Goal: Information Seeking & Learning: Find contact information

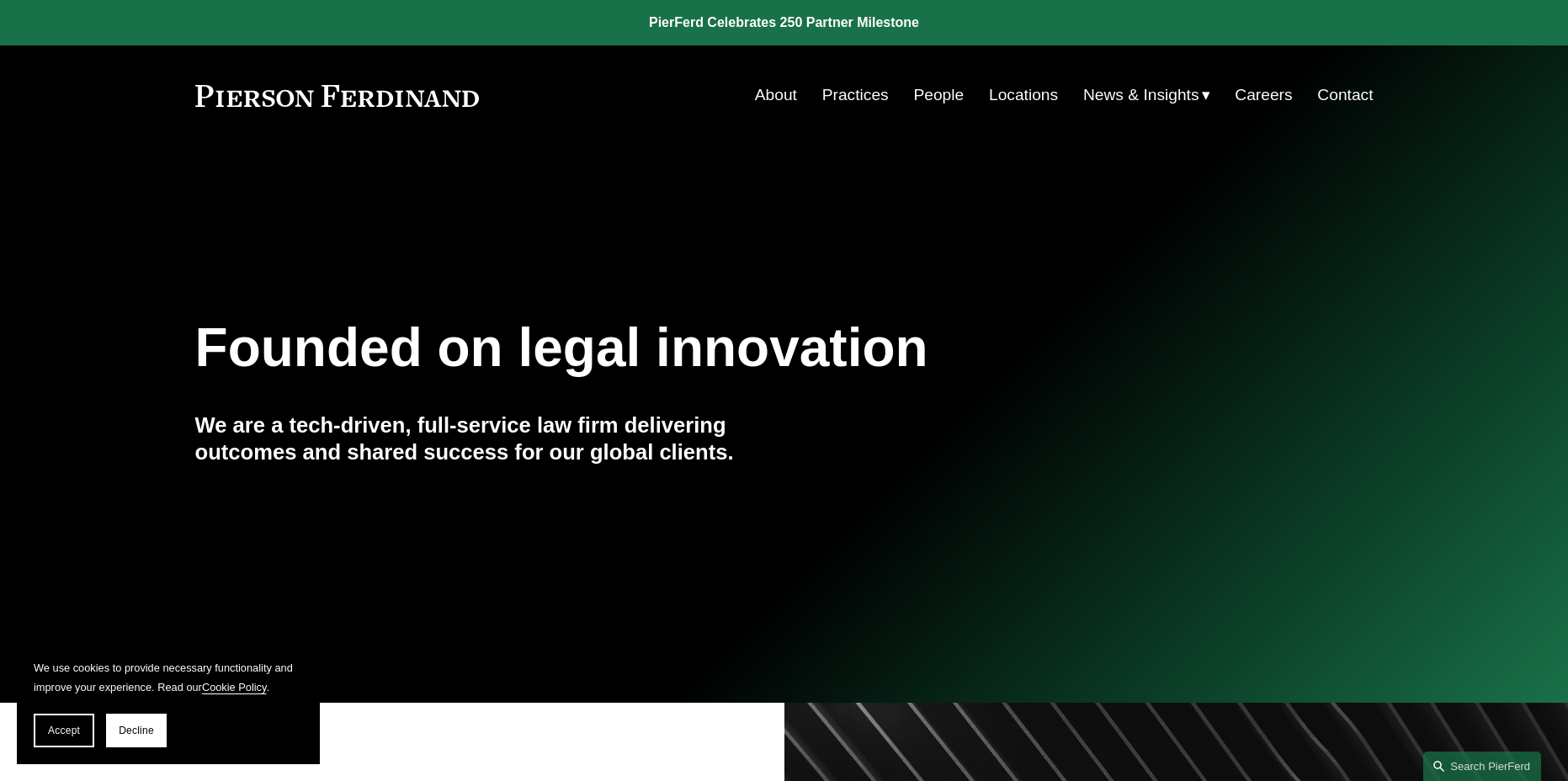
drag, startPoint x: 1076, startPoint y: 288, endPoint x: 1084, endPoint y: 287, distance: 8.1
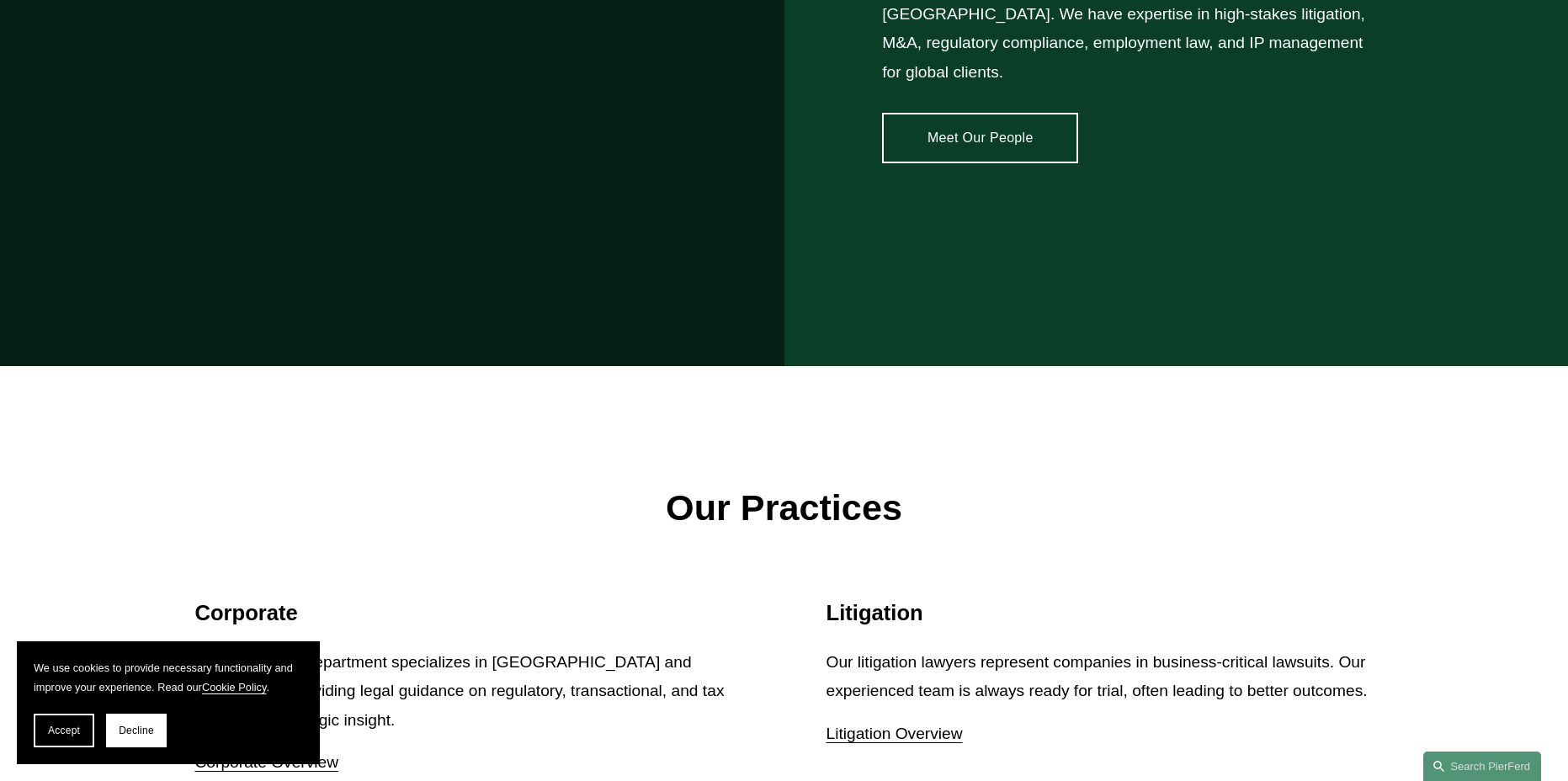
scroll to position [2000, 0]
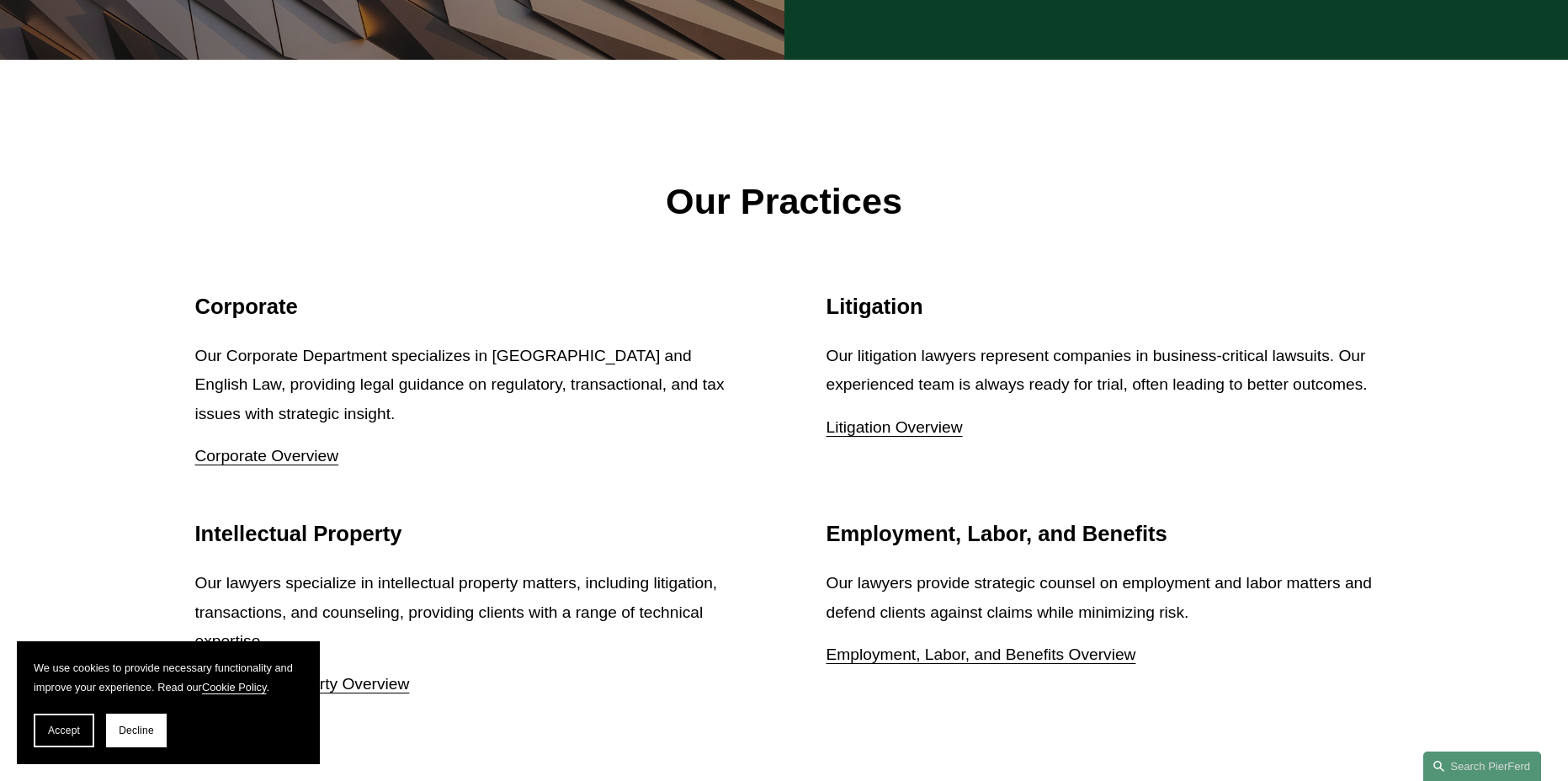
click at [912, 436] on link "Litigation Overview" at bounding box center [894, 427] width 136 height 18
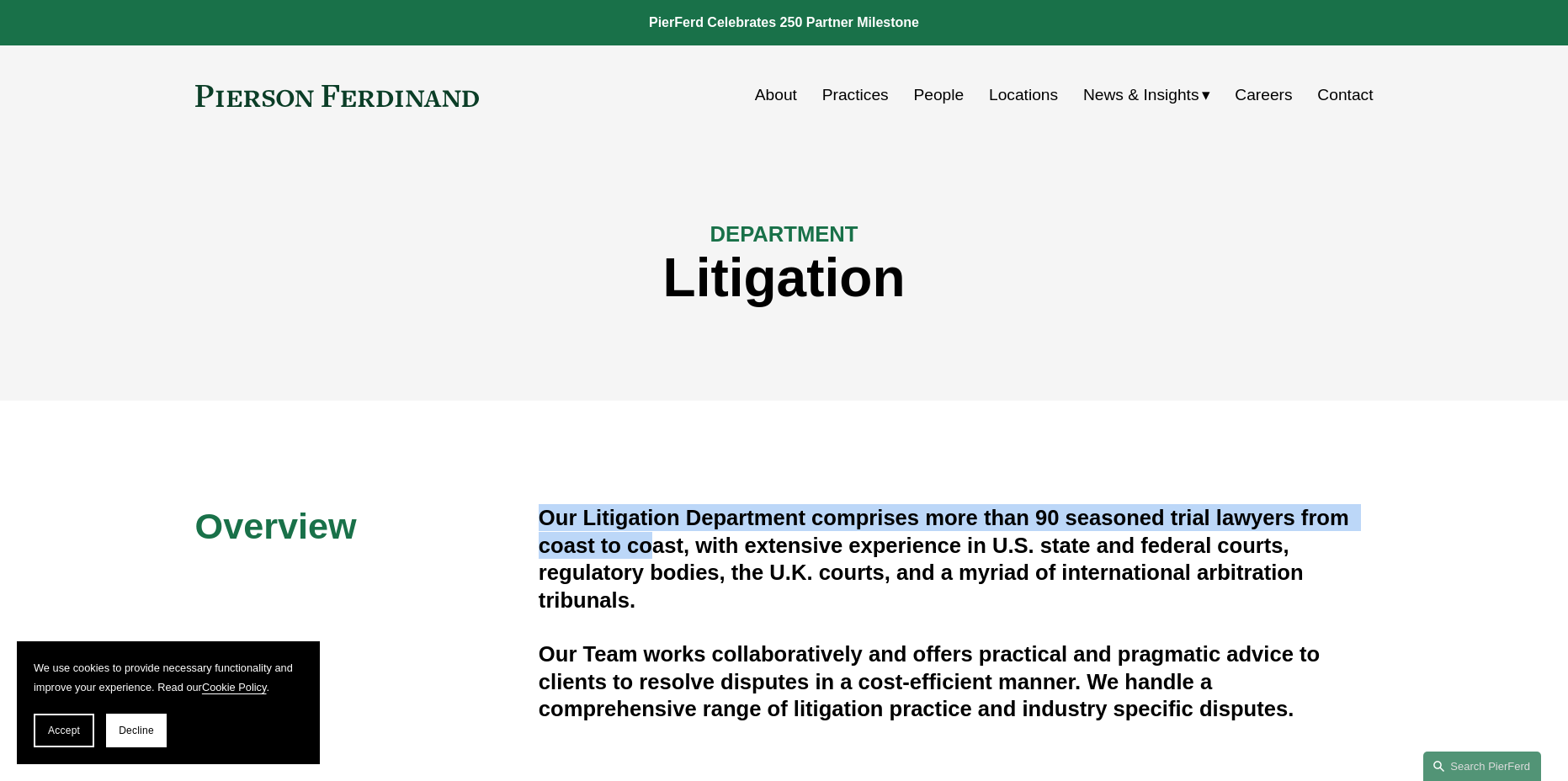
drag, startPoint x: 539, startPoint y: 514, endPoint x: 666, endPoint y: 559, distance: 134.7
click at [656, 556] on h4 "Our Litigation Department comprises more than 90 seasoned trial lawyers from co…" at bounding box center [956, 559] width 835 height 110
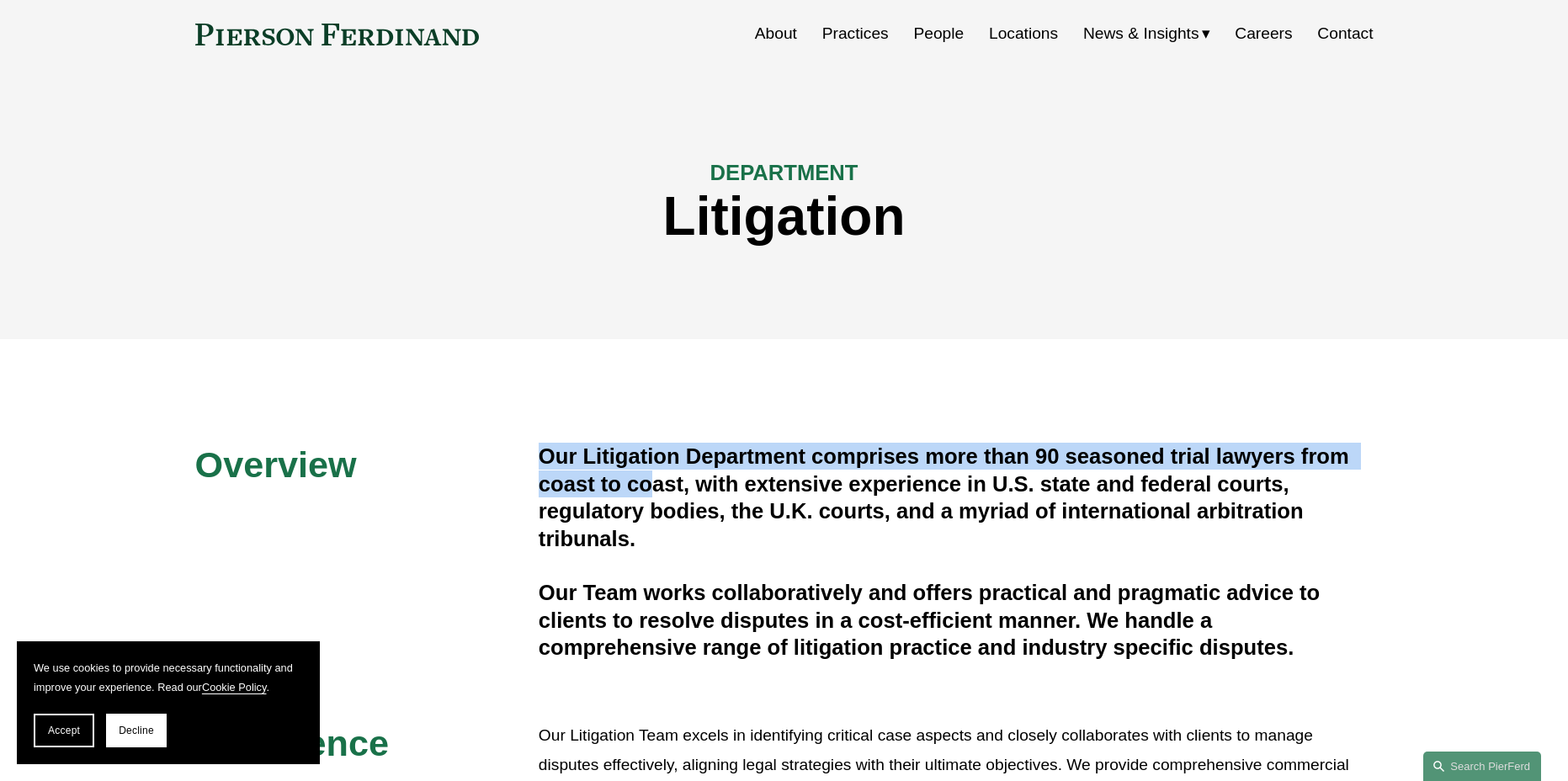
scroll to position [164, 0]
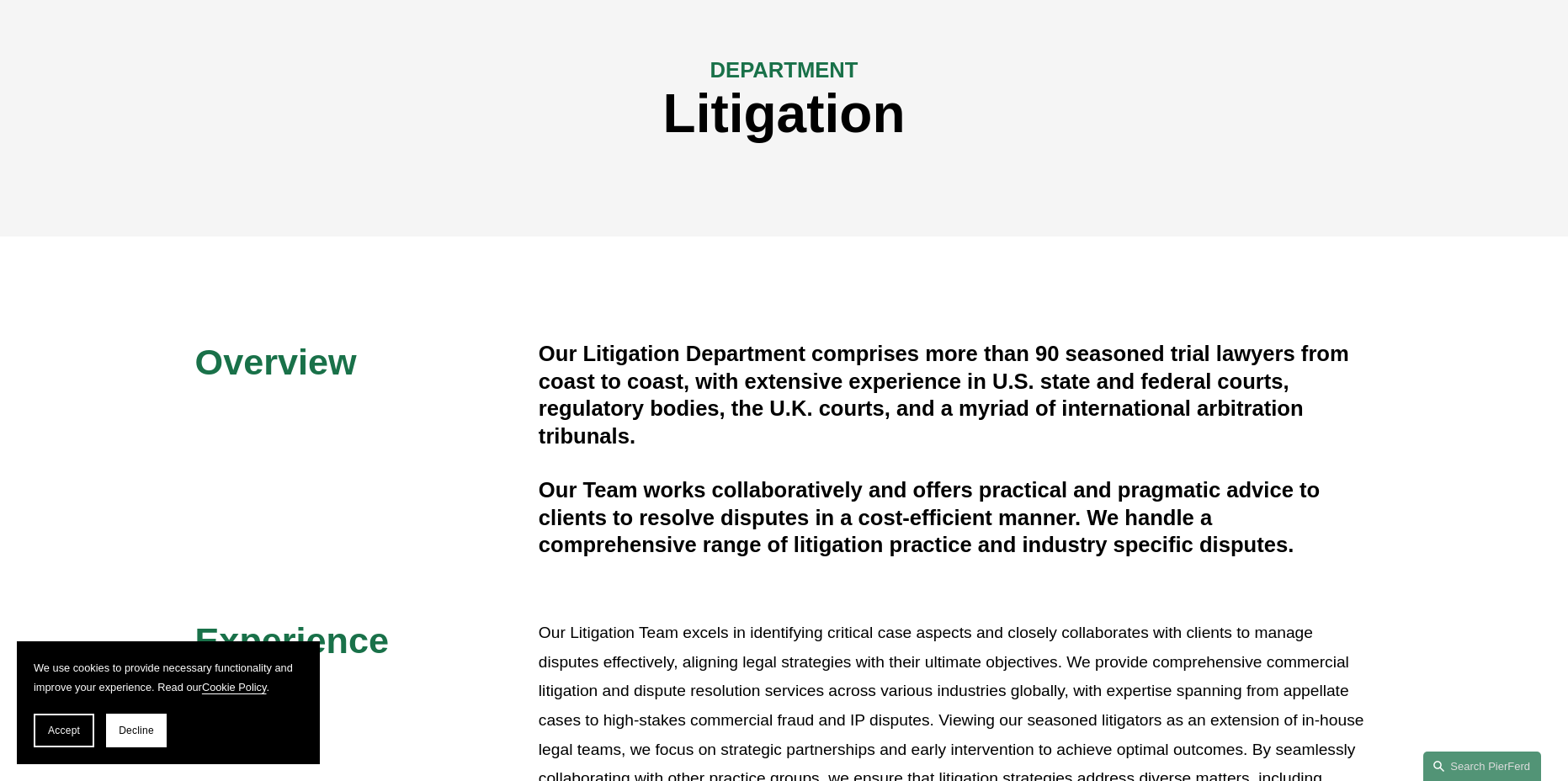
click at [1310, 562] on div "Our Litigation Department comprises more than 90 seasoned trial lawyers from co…" at bounding box center [956, 453] width 835 height 228
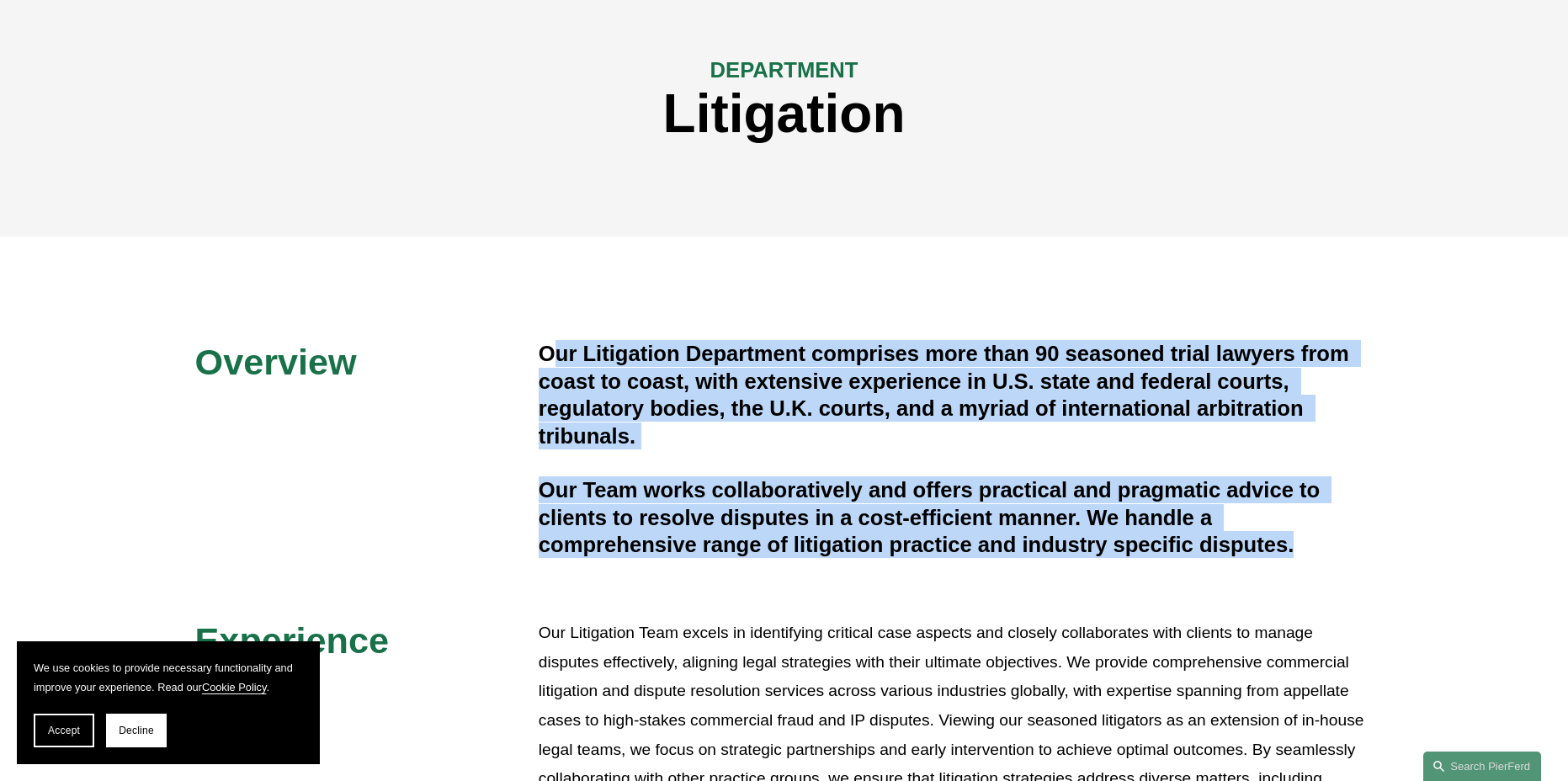
drag, startPoint x: 1312, startPoint y: 559, endPoint x: 559, endPoint y: 362, distance: 778.3
click at [559, 362] on div "Our Litigation Department comprises more than 90 seasoned trial lawyers from co…" at bounding box center [956, 449] width 835 height 218
click at [559, 362] on h4 "Our Litigation Department comprises more than 90 seasoned trial lawyers from co…" at bounding box center [956, 395] width 835 height 110
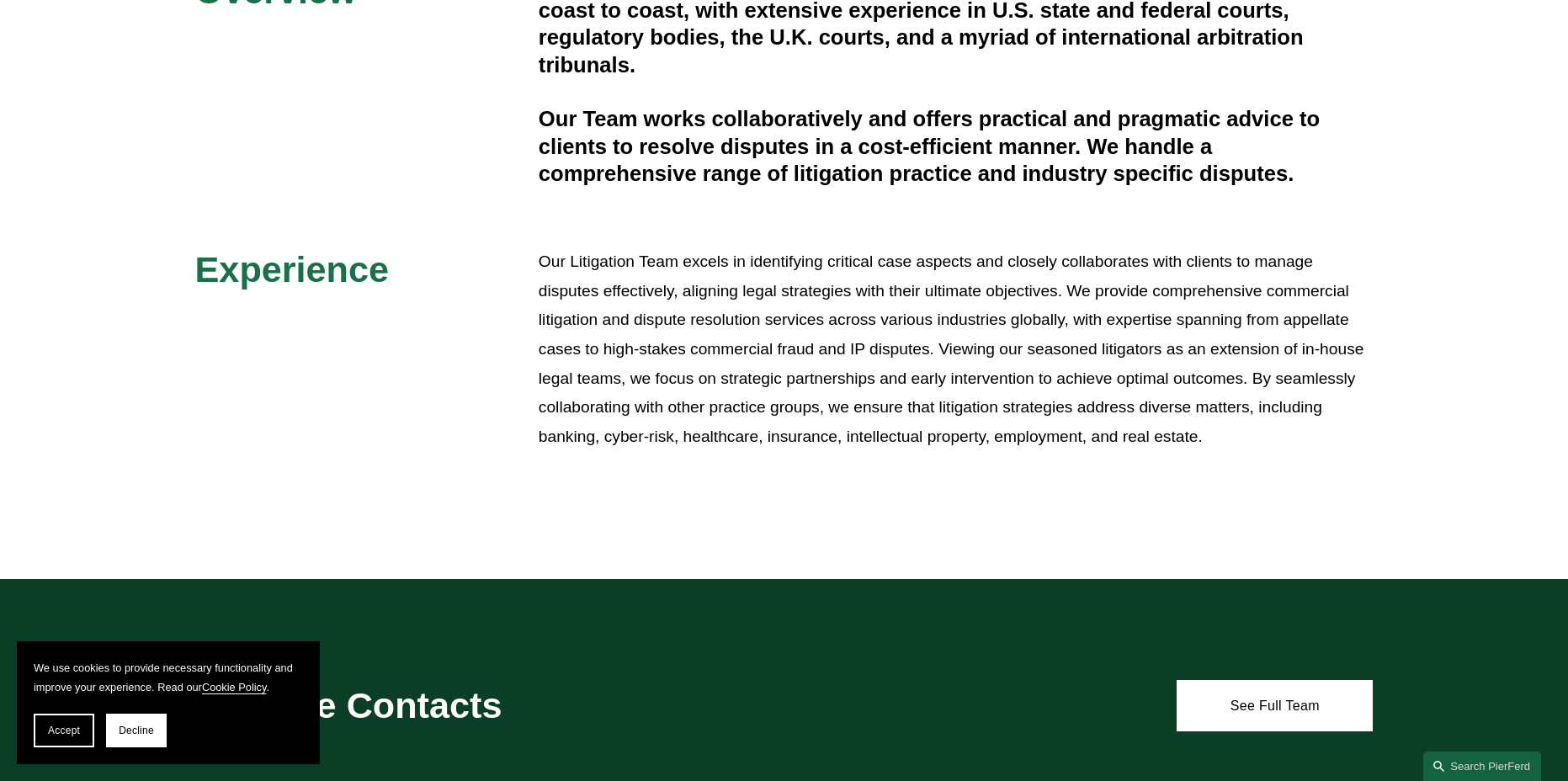
scroll to position [0, 0]
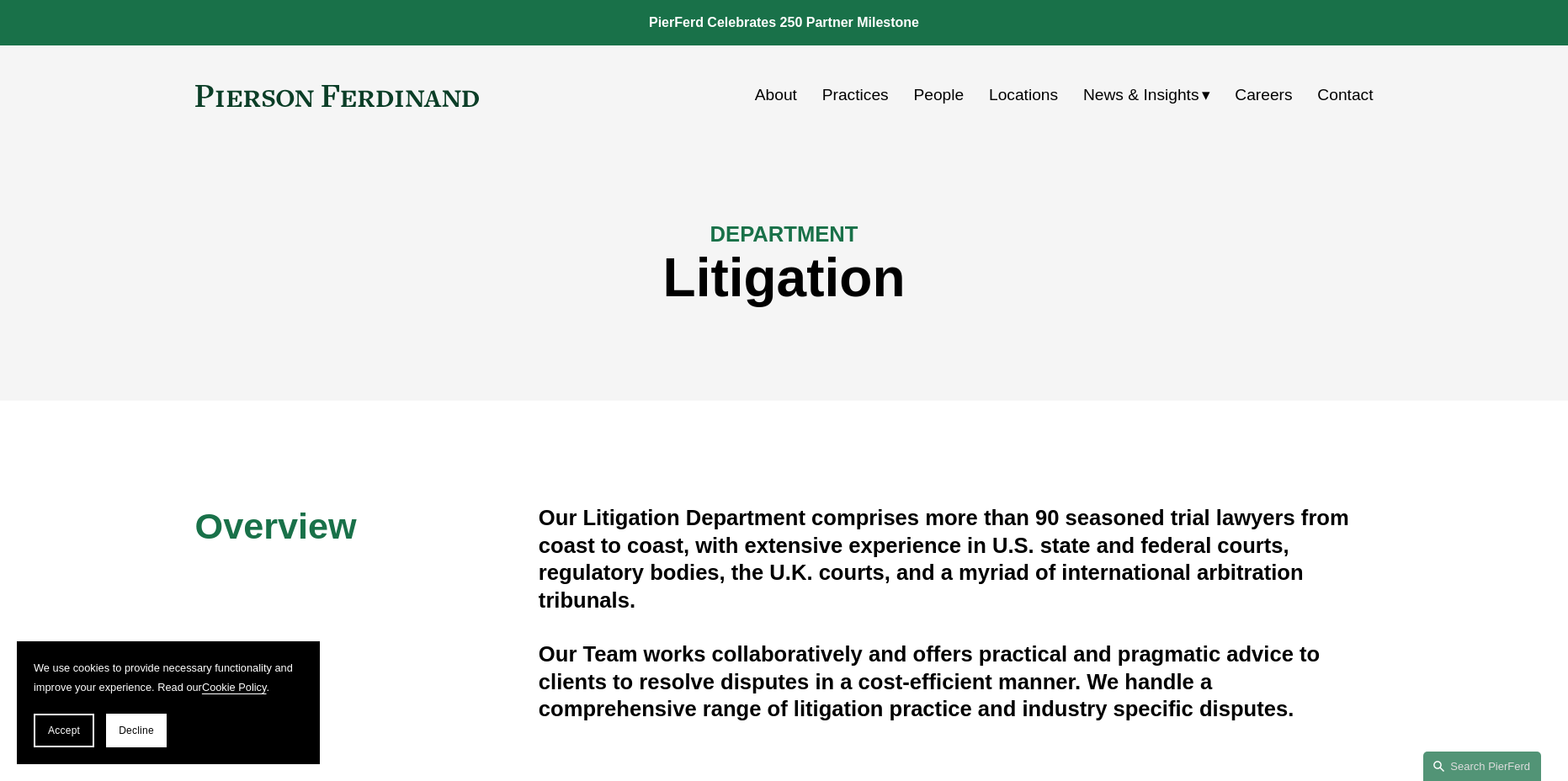
click at [934, 88] on link "People" at bounding box center [938, 96] width 50 height 32
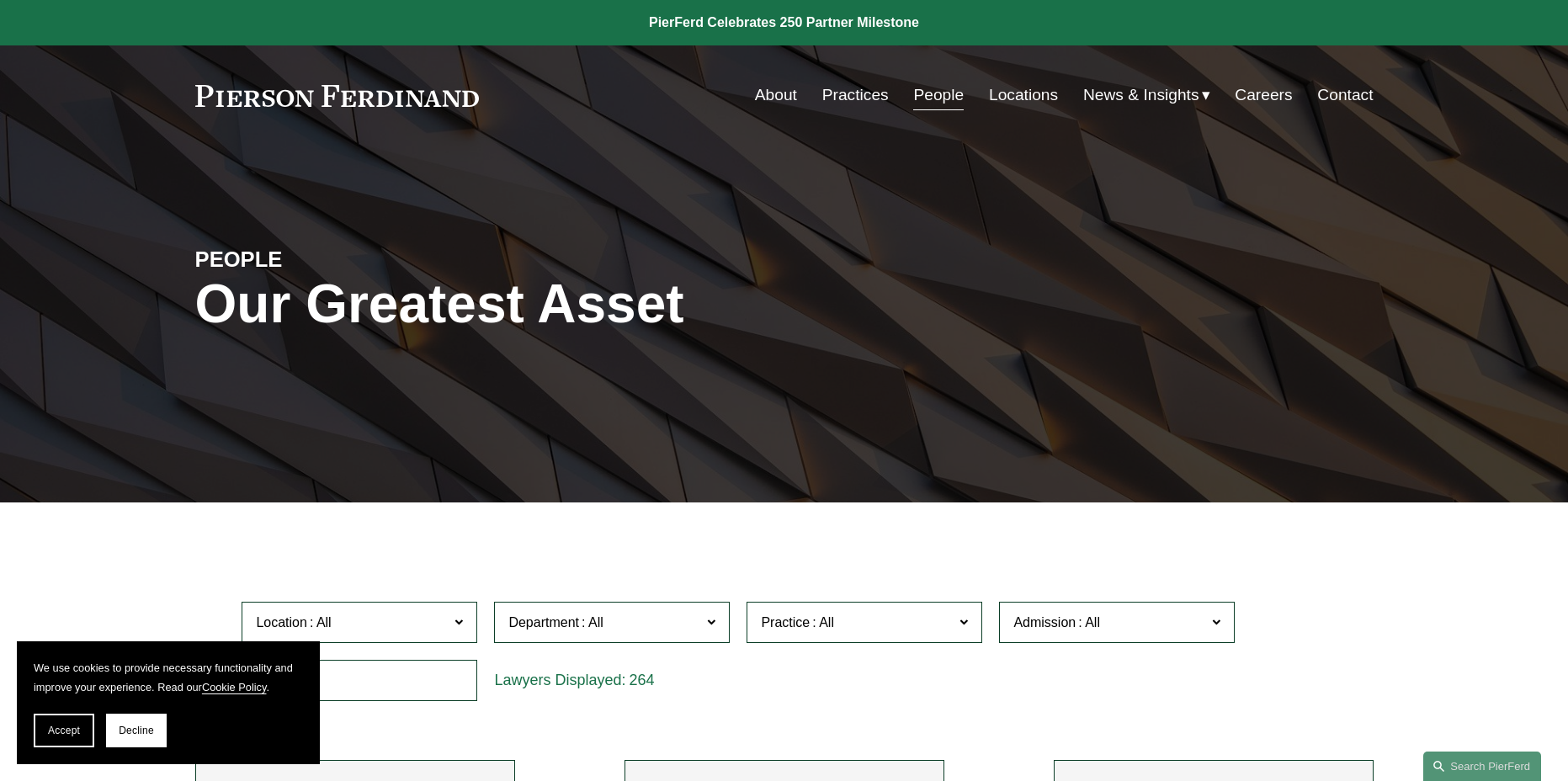
scroll to position [315, 0]
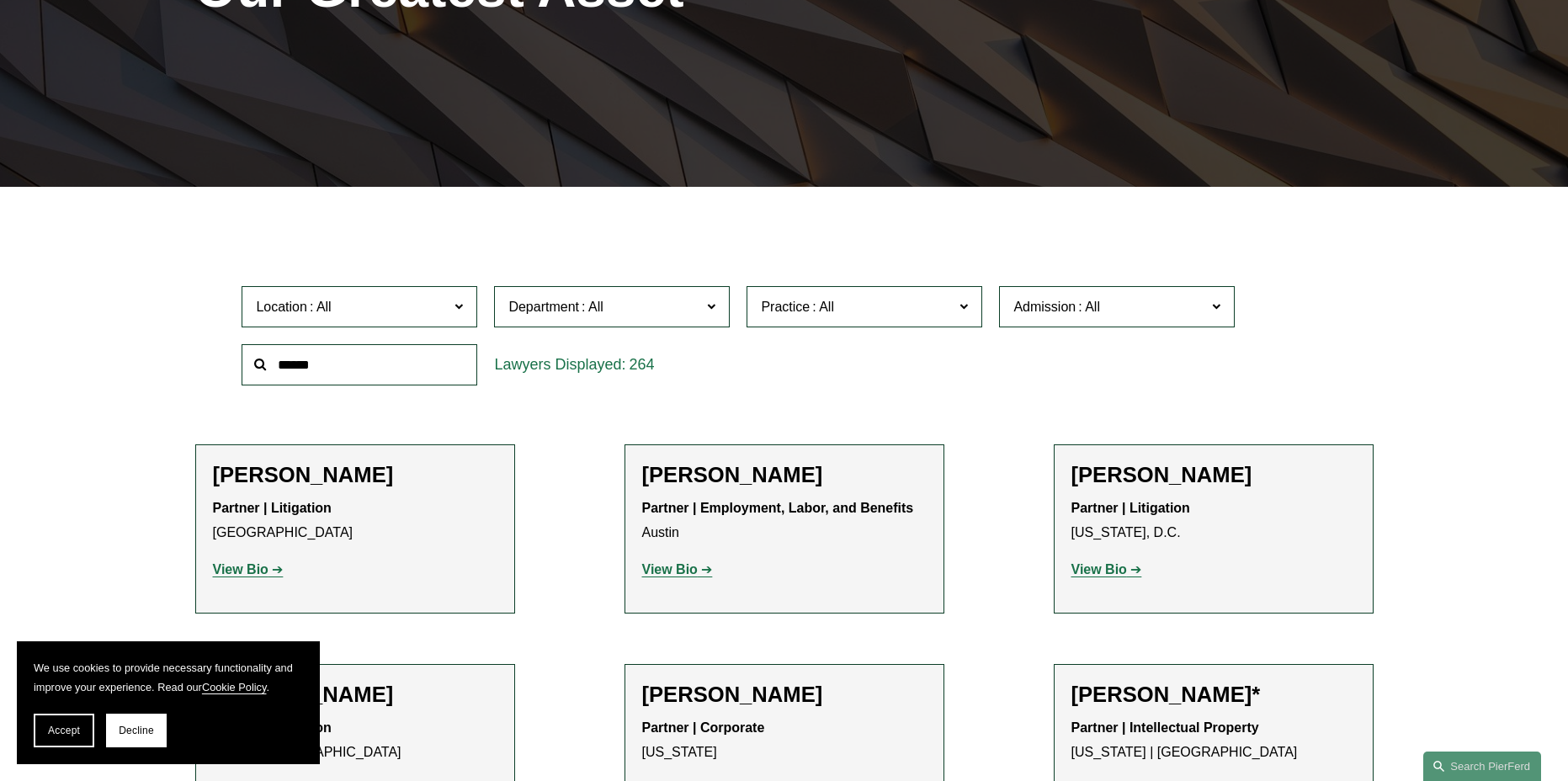
click at [354, 315] on span "Location" at bounding box center [352, 307] width 193 height 23
click at [0, 0] on link "[GEOGRAPHIC_DATA]" at bounding box center [0, 0] width 0 height 0
click at [570, 311] on span "Department" at bounding box center [543, 307] width 71 height 14
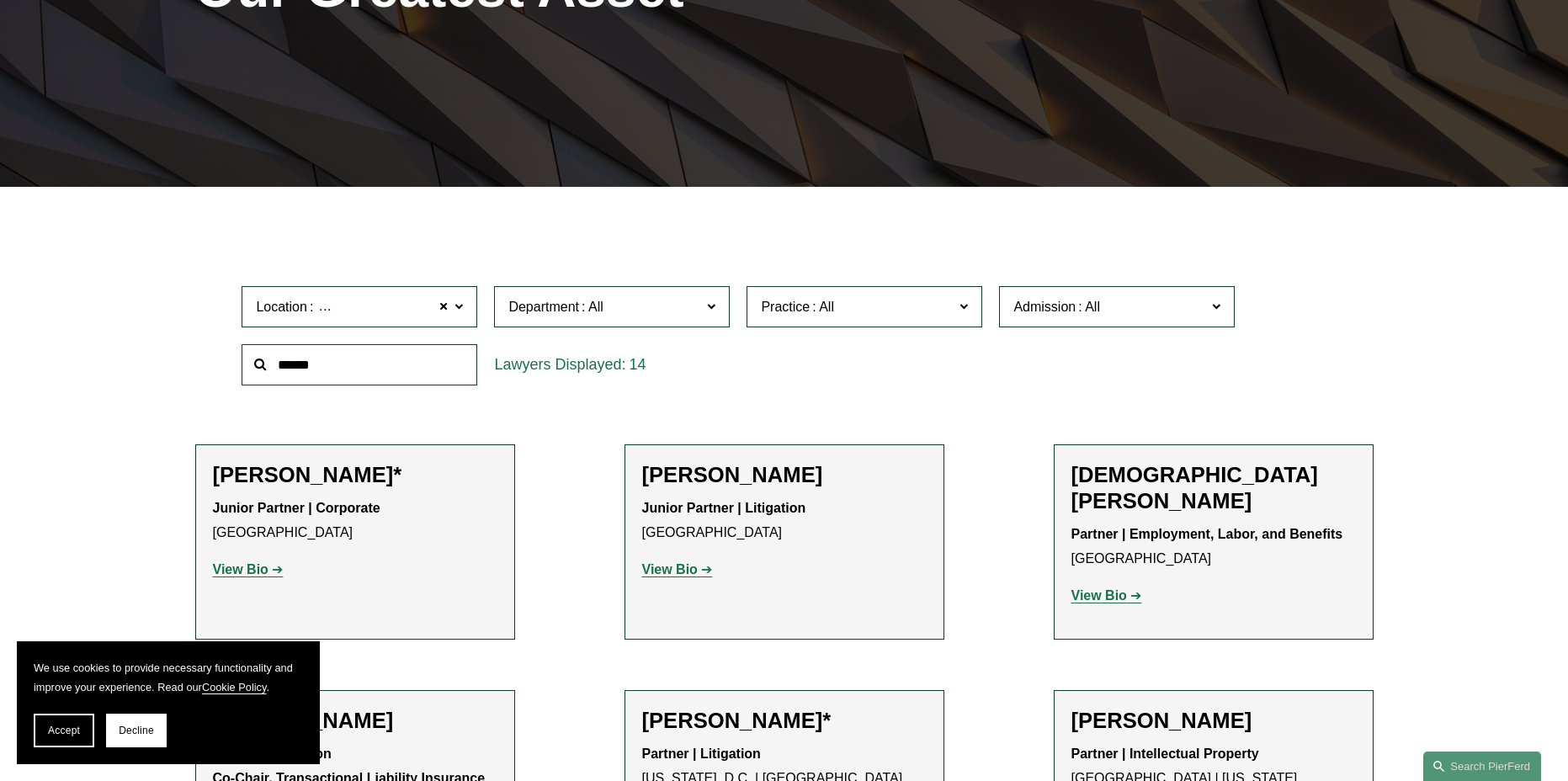
click at [0, 0] on link "Litigation" at bounding box center [0, 0] width 0 height 0
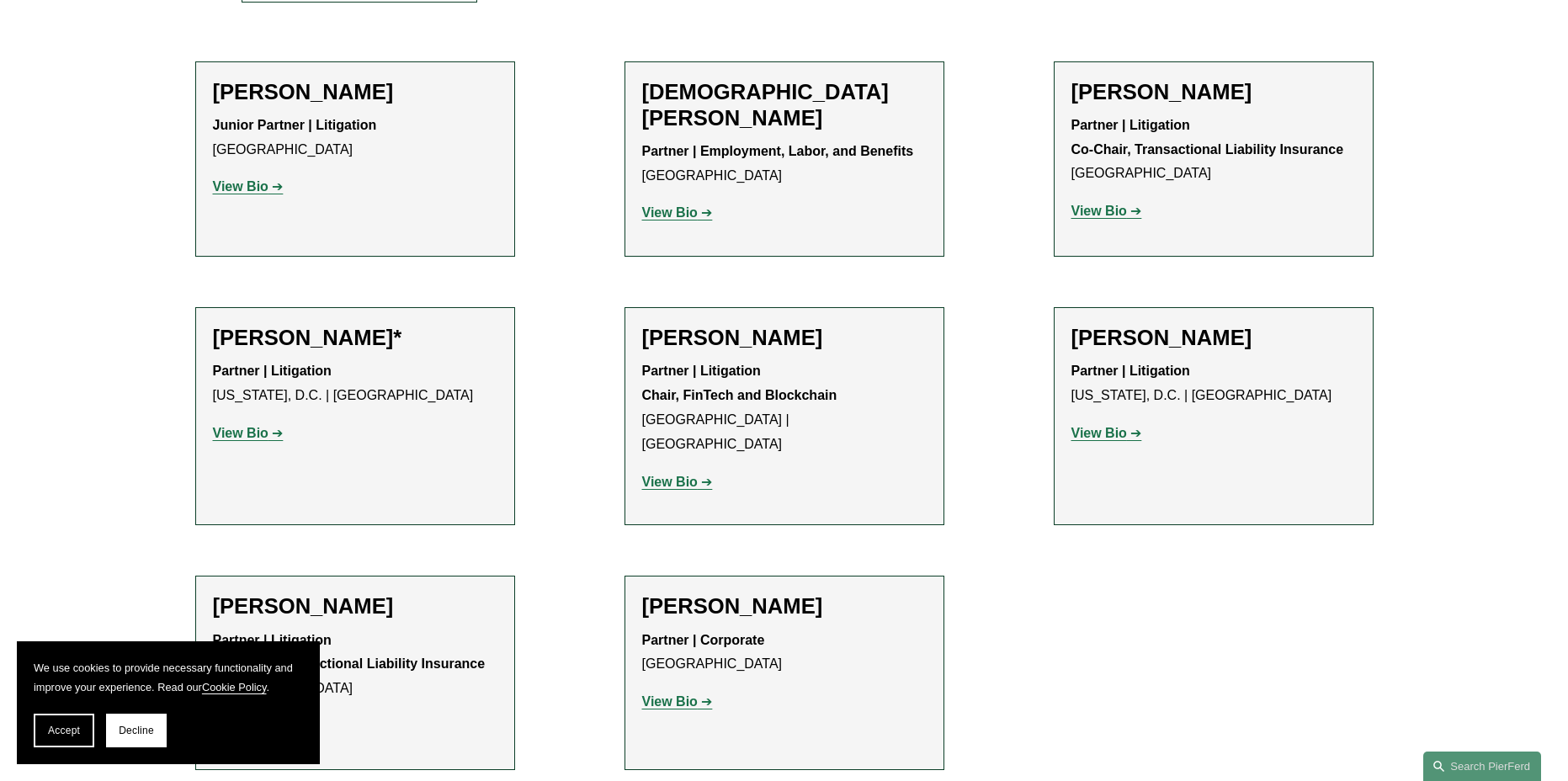
scroll to position [700, 0]
click at [688, 201] on p "View Bio" at bounding box center [784, 213] width 285 height 25
click at [686, 204] on strong "View Bio" at bounding box center [670, 211] width 56 height 14
click at [1109, 439] on p "View Bio" at bounding box center [1213, 434] width 285 height 25
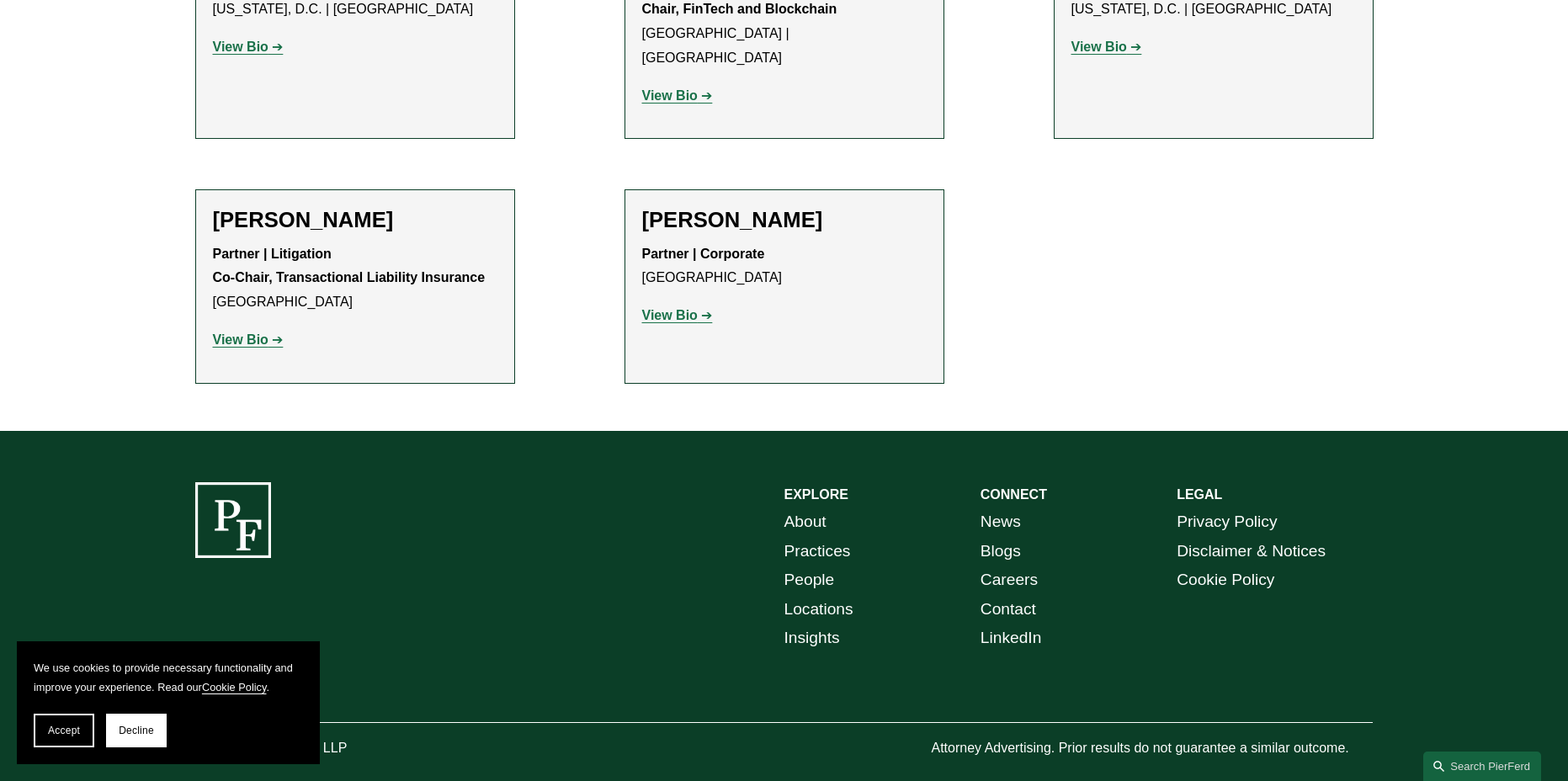
scroll to position [1092, 0]
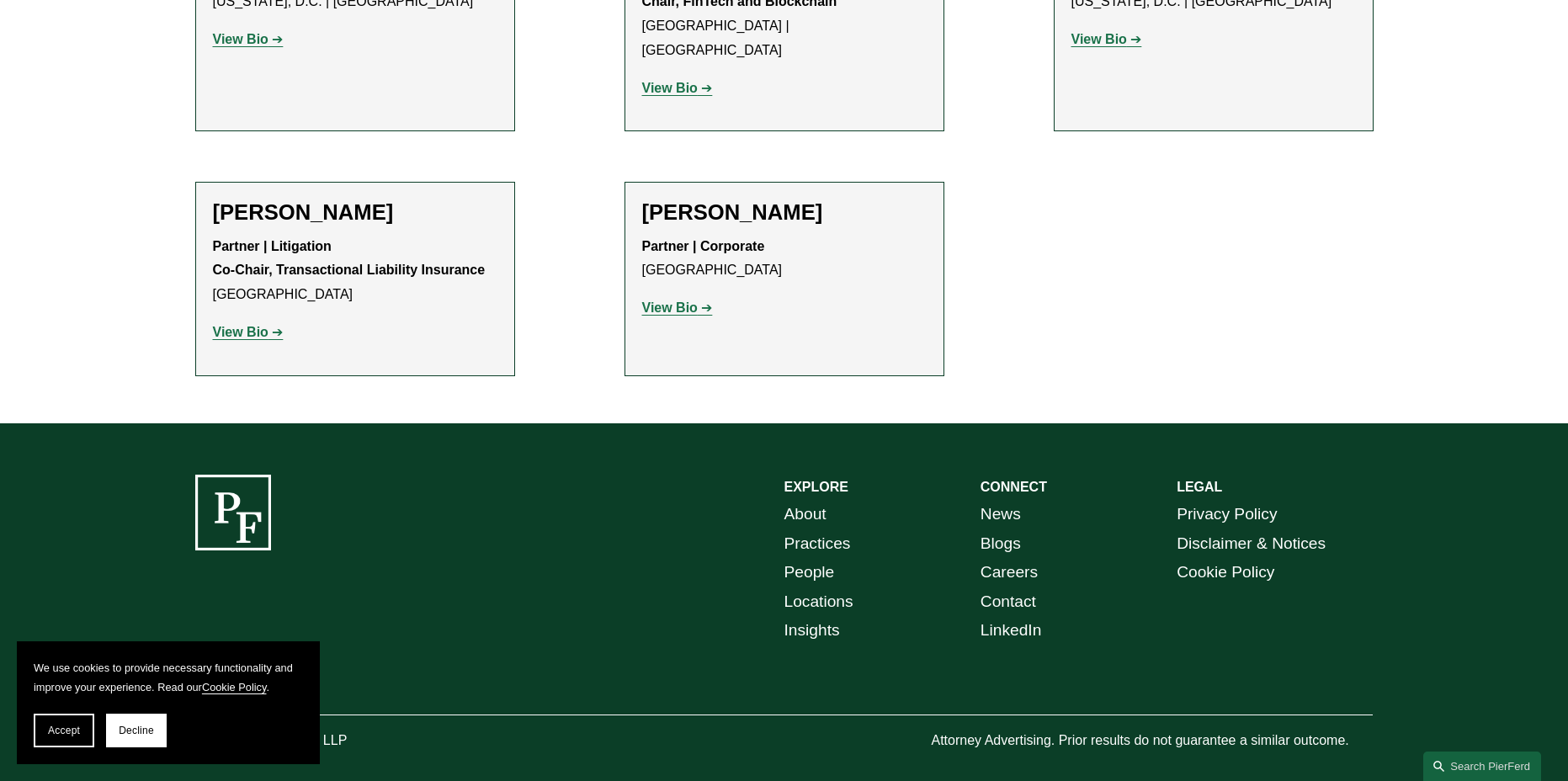
click at [253, 325] on strong "View Bio" at bounding box center [240, 331] width 56 height 14
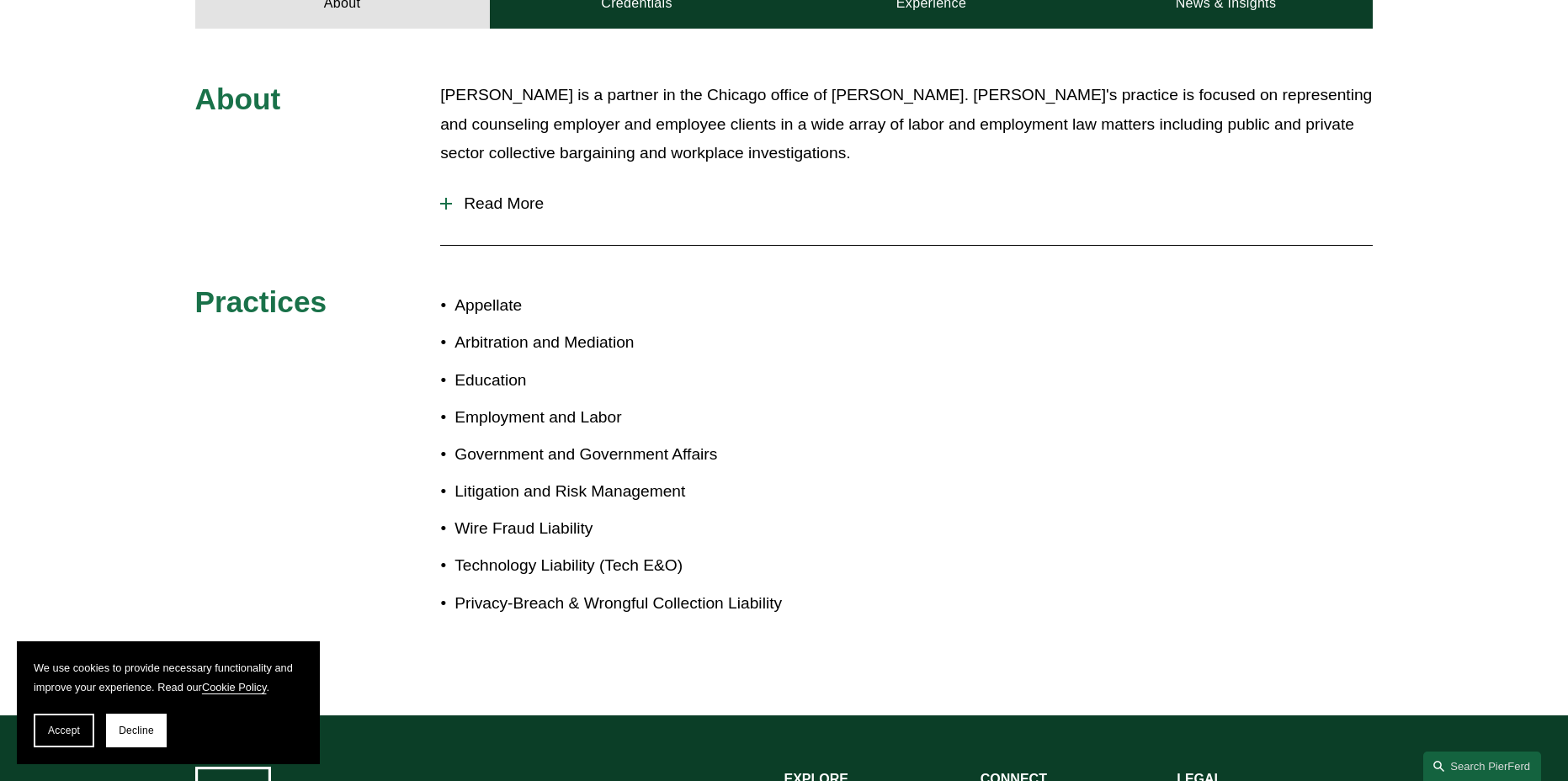
scroll to position [990, 0]
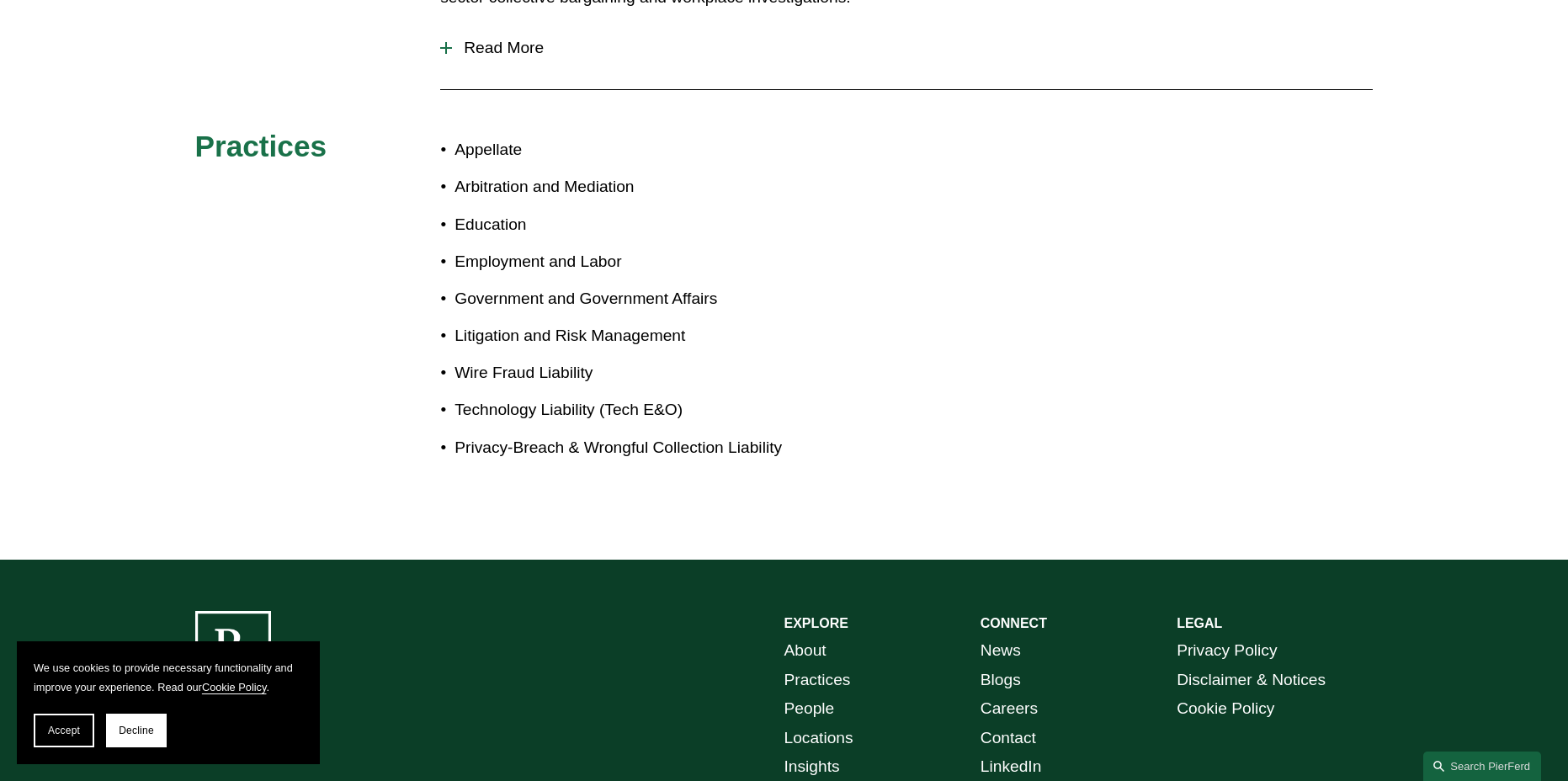
drag, startPoint x: 555, startPoint y: 435, endPoint x: 580, endPoint y: 427, distance: 26.2
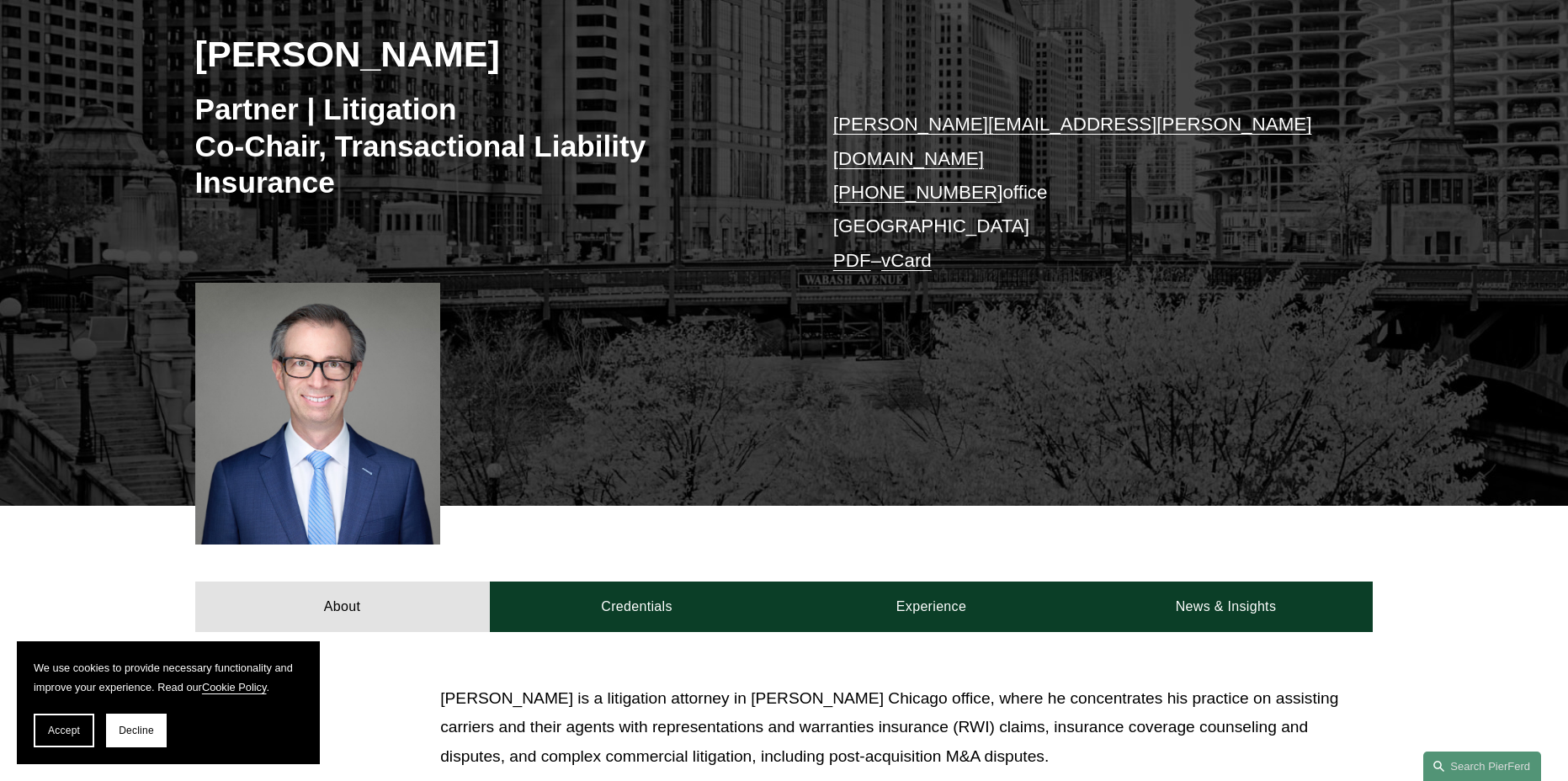
scroll to position [309, 0]
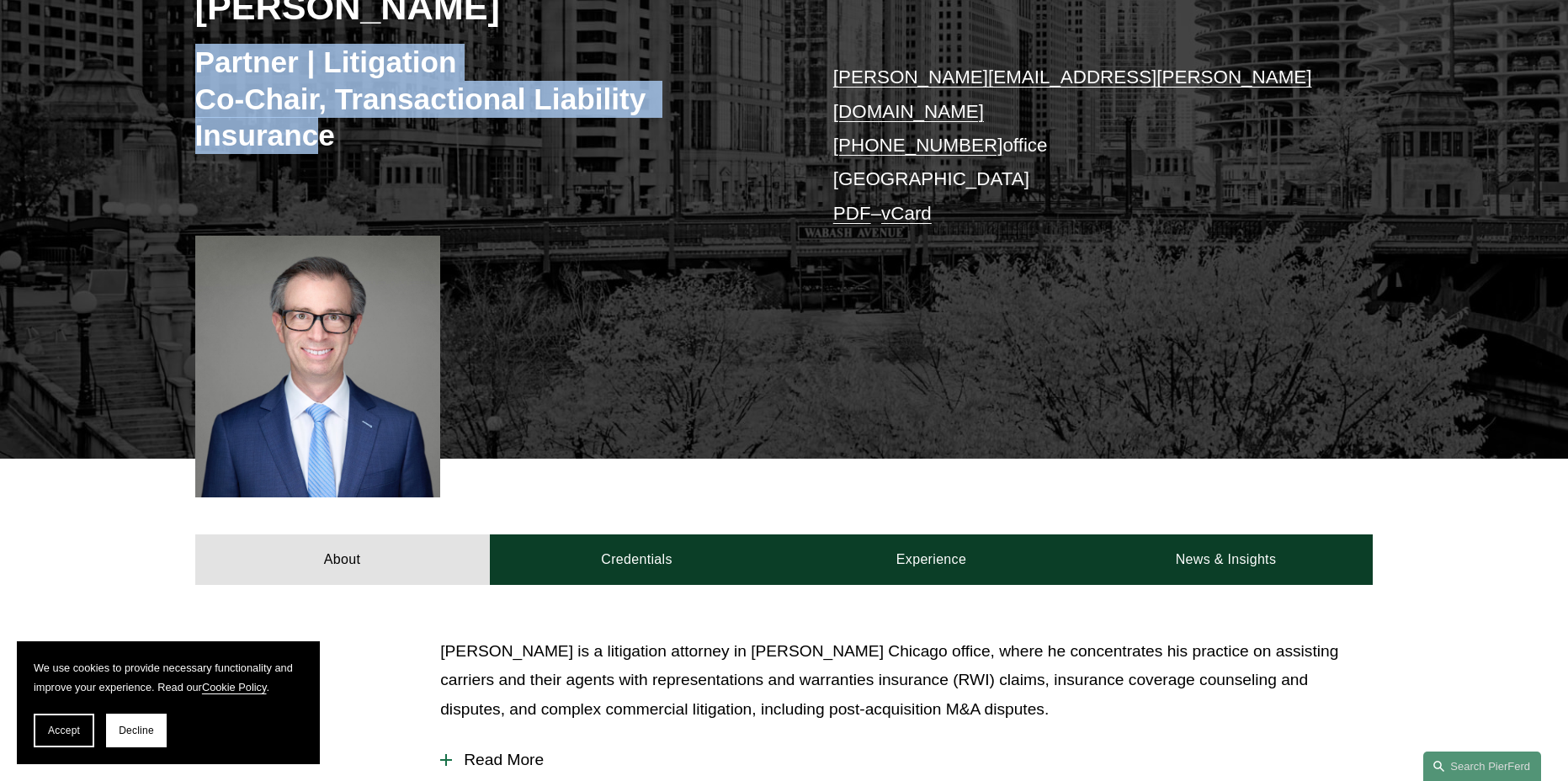
drag, startPoint x: 188, startPoint y: 60, endPoint x: 354, endPoint y: 200, distance: 217.2
click at [316, 133] on div "[PERSON_NAME] Partner | Litigation Co-Chair, Transactional Liability Insurance …" at bounding box center [784, 170] width 1568 height 575
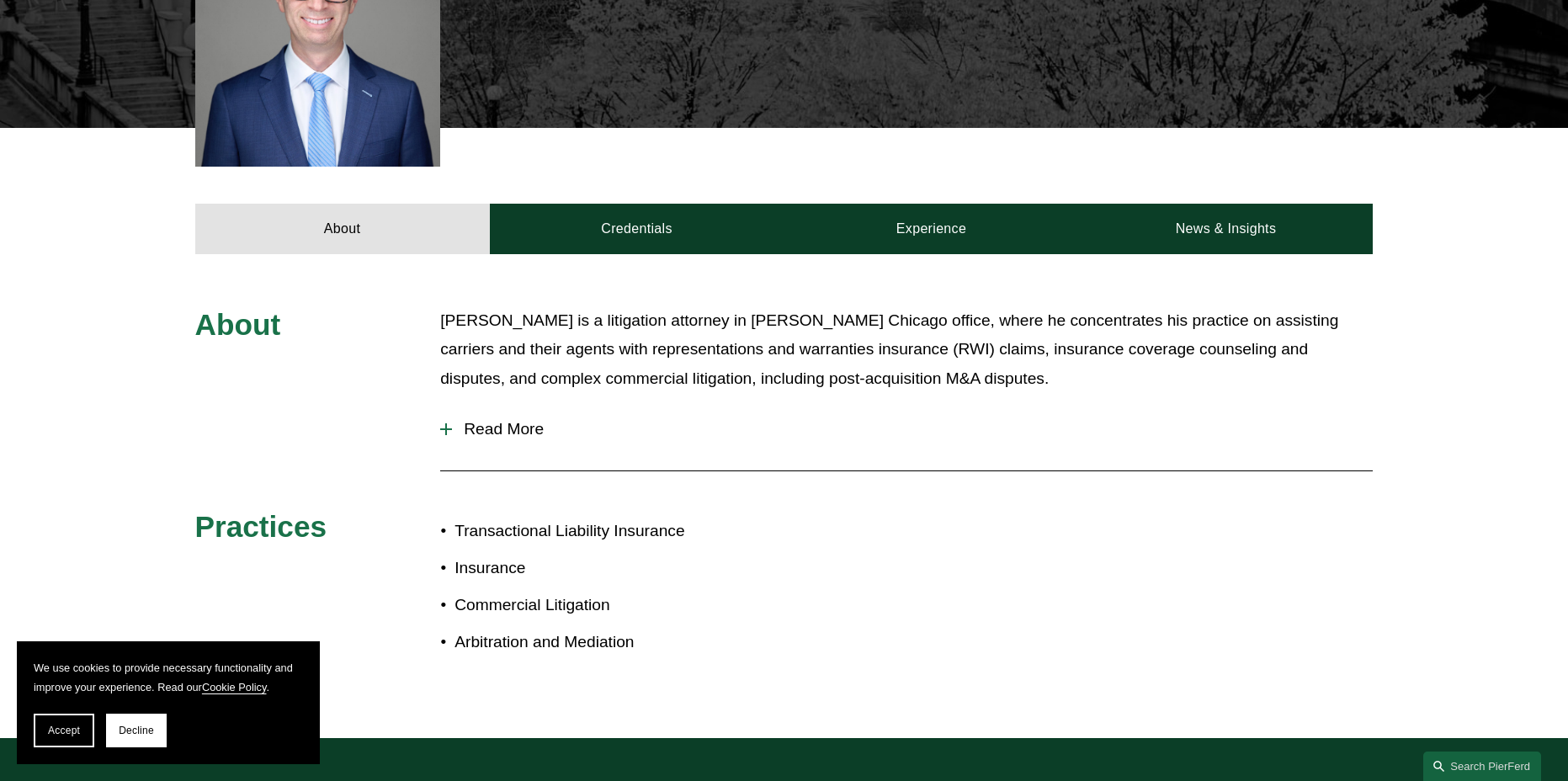
scroll to position [830, 0]
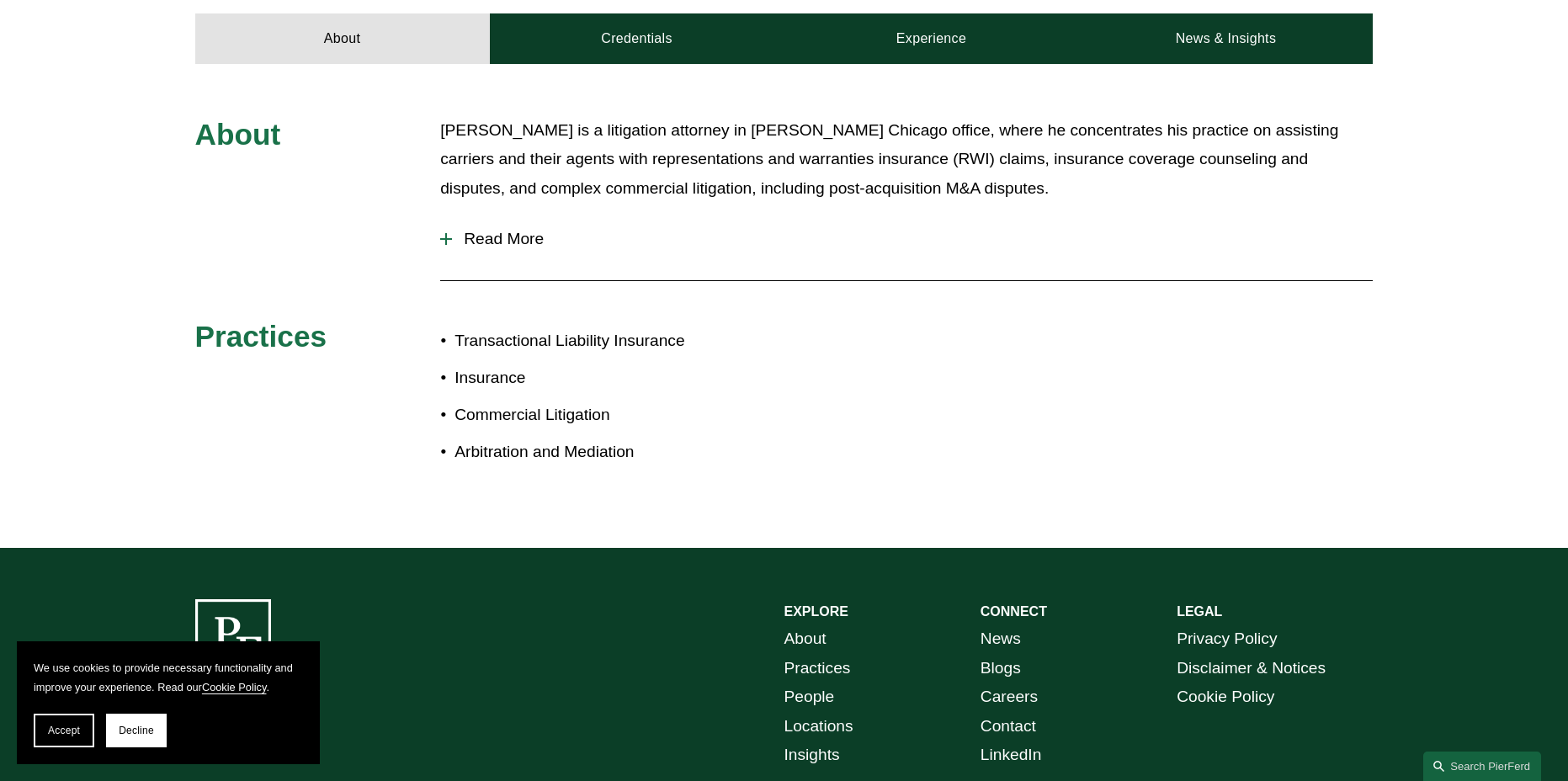
click at [471, 230] on span "Read More" at bounding box center [912, 240] width 921 height 19
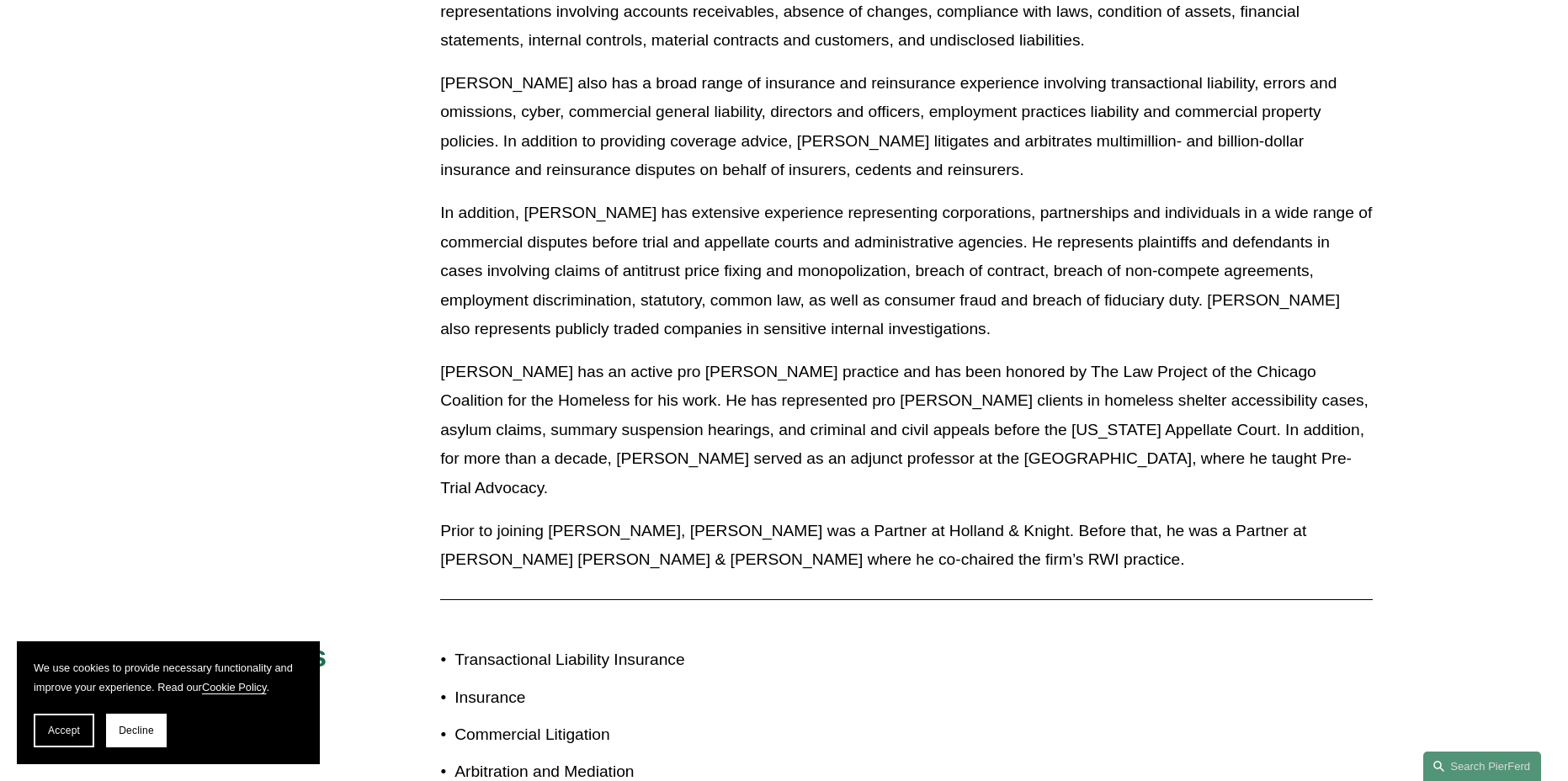
scroll to position [1129, 0]
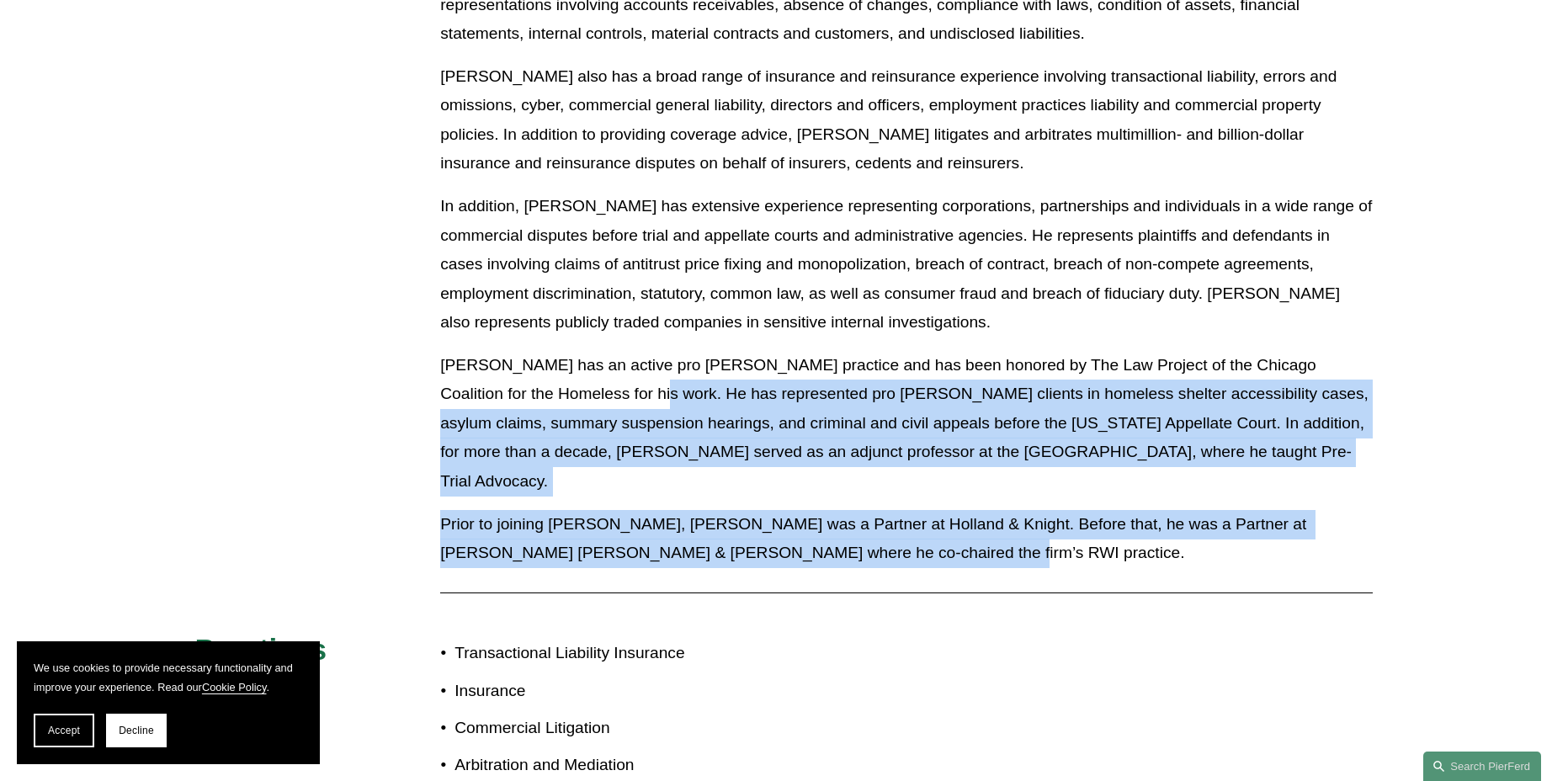
drag, startPoint x: 939, startPoint y: 509, endPoint x: 590, endPoint y: 373, distance: 374.6
click at [590, 373] on div "With respect to his RWI practice, [PERSON_NAME] counsels clients on a variety o…" at bounding box center [906, 271] width 932 height 620
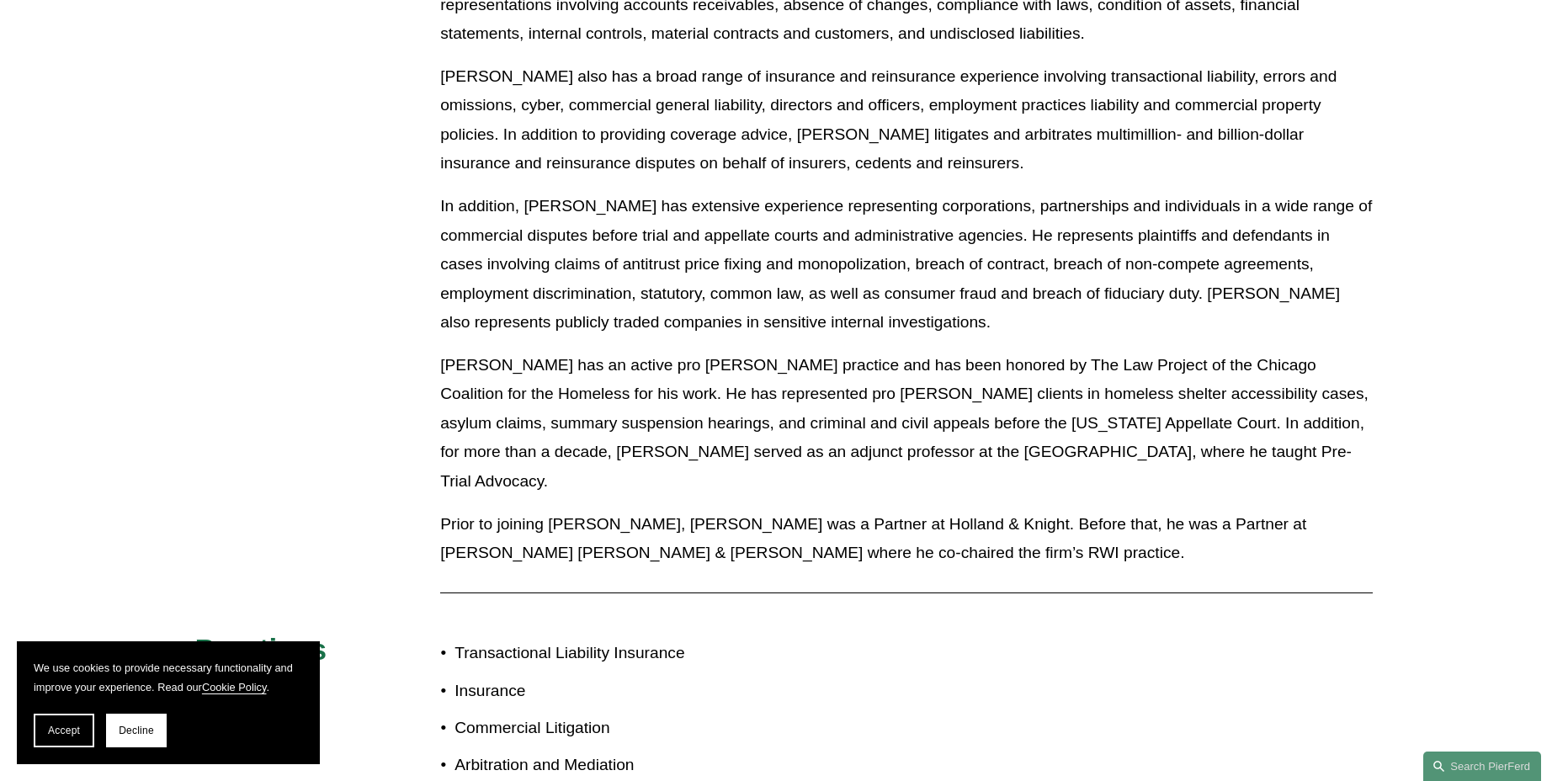
click at [590, 371] on p "[PERSON_NAME] has an active pro [PERSON_NAME] practice and has been honored by …" at bounding box center [906, 424] width 932 height 146
